Goal: Find specific page/section: Find specific page/section

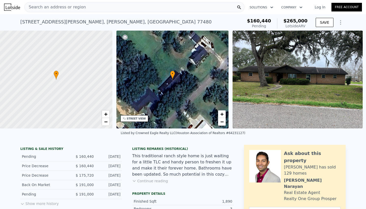
click at [73, 7] on span "Search an address or region" at bounding box center [55, 7] width 61 height 6
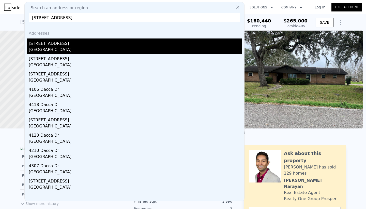
type input "[STREET_ADDRESS]"
click at [50, 46] on div "[STREET_ADDRESS]" at bounding box center [136, 42] width 214 height 8
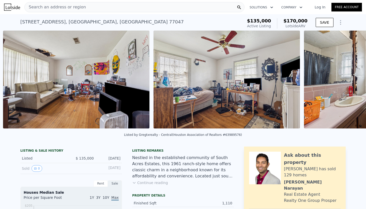
scroll to position [0, 836]
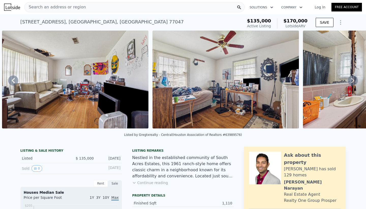
click at [73, 8] on span "Search an address or region" at bounding box center [55, 7] width 61 height 6
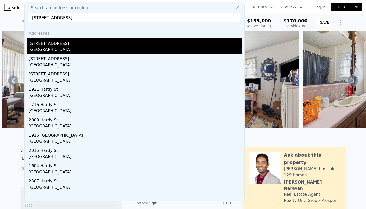
type input "[STREET_ADDRESS]"
click at [53, 43] on div "[STREET_ADDRESS]" at bounding box center [136, 42] width 214 height 8
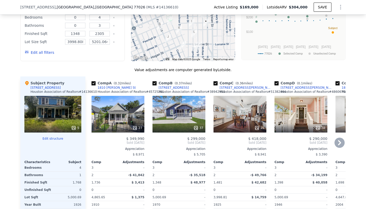
scroll to position [447, 0]
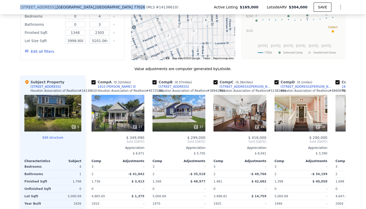
drag, startPoint x: 20, startPoint y: 5, endPoint x: 78, endPoint y: 5, distance: 57.5
click at [78, 5] on div "[STREET_ADDRESS]" at bounding box center [82, 7] width 125 height 5
